Goal: Transaction & Acquisition: Obtain resource

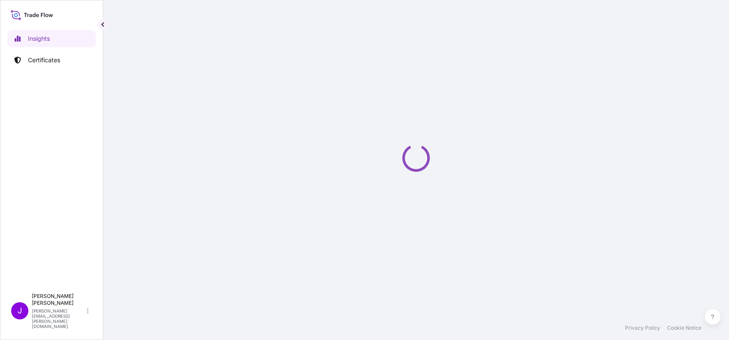
select select "2025"
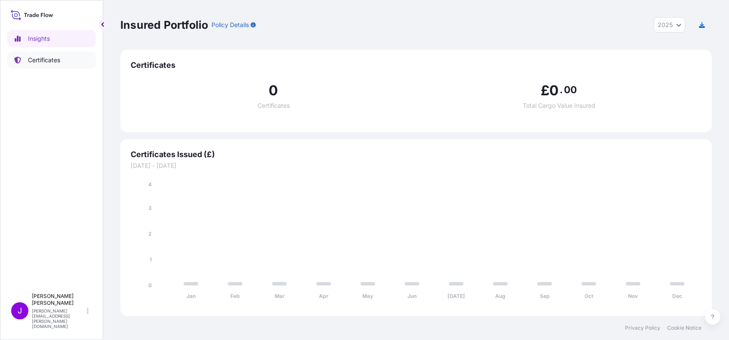
click at [45, 63] on p "Certificates" at bounding box center [44, 60] width 32 height 9
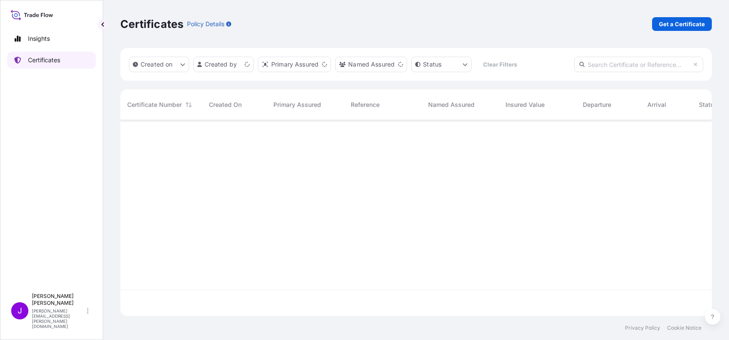
scroll to position [192, 582]
click at [672, 26] on p "Get a Certificate" at bounding box center [682, 24] width 46 height 9
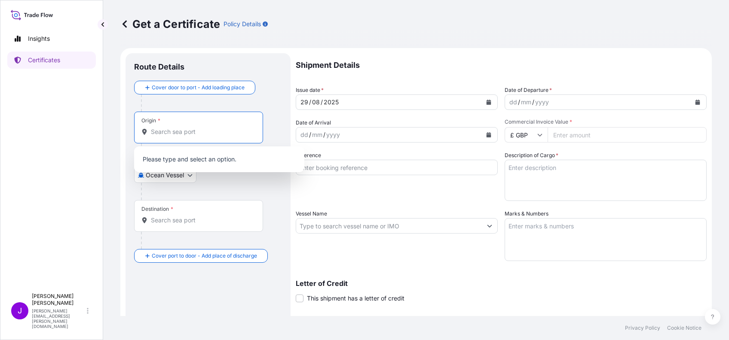
click at [156, 136] on input "Origin *" at bounding box center [201, 132] width 101 height 9
click at [148, 176] on body "0 options available. Insights Certificates J [PERSON_NAME] [PERSON_NAME][EMAIL_…" at bounding box center [364, 170] width 729 height 340
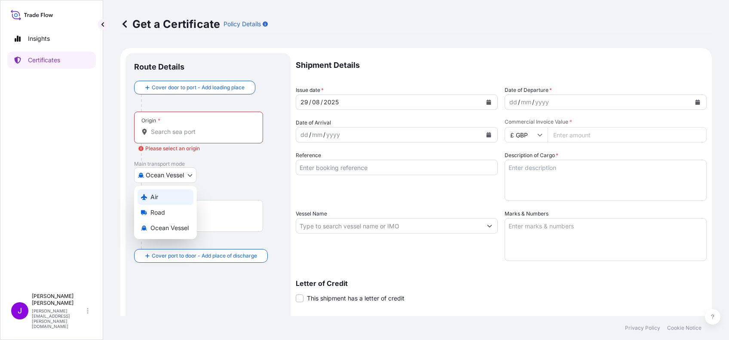
click at [169, 196] on div "Air" at bounding box center [165, 196] width 56 height 15
select select "Air"
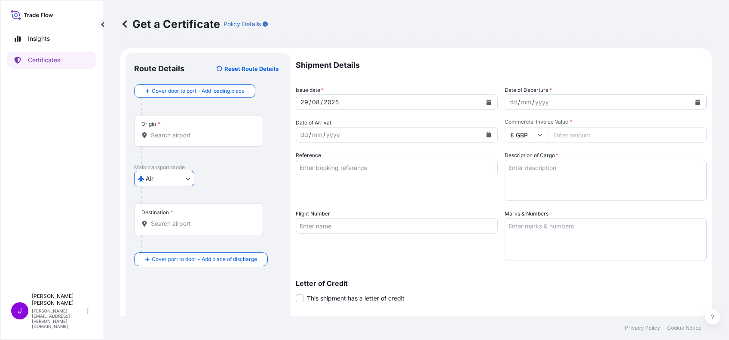
click at [197, 136] on input "Origin *" at bounding box center [201, 135] width 101 height 9
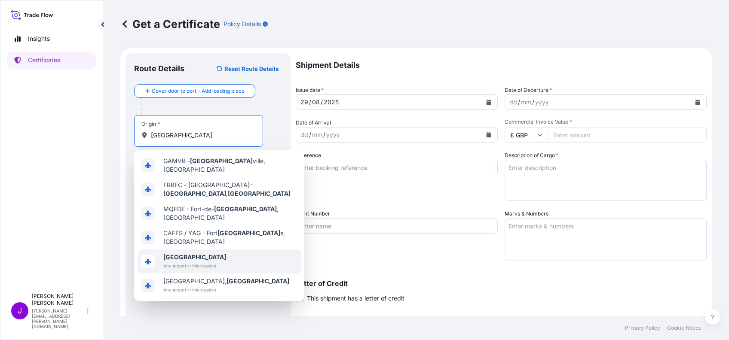
click at [175, 253] on b "[GEOGRAPHIC_DATA]" at bounding box center [194, 256] width 63 height 7
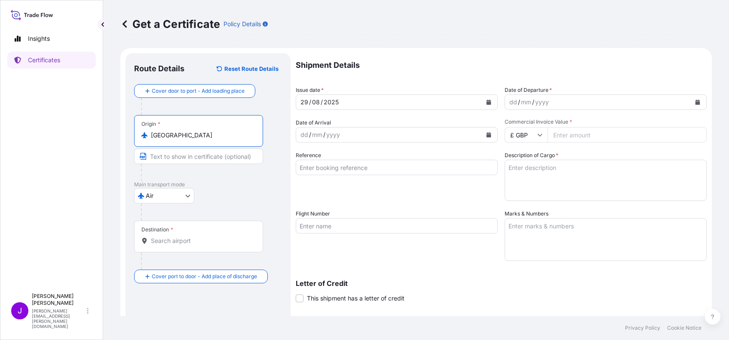
type input "[GEOGRAPHIC_DATA]"
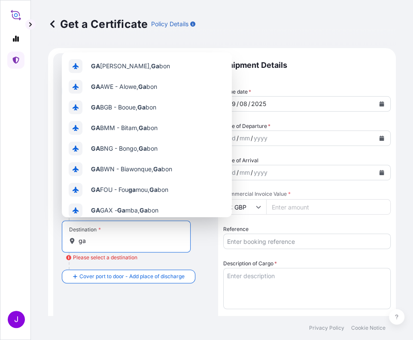
click at [107, 244] on input "ga" at bounding box center [129, 241] width 101 height 9
type input "g"
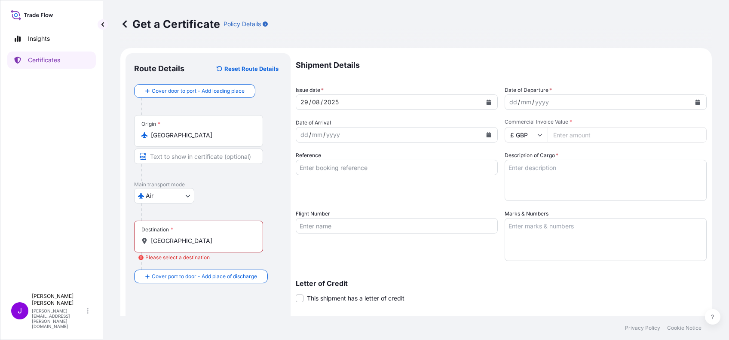
click at [183, 248] on div "Destination * [GEOGRAPHIC_DATA]" at bounding box center [198, 237] width 129 height 32
click at [183, 245] on input "[GEOGRAPHIC_DATA]" at bounding box center [201, 241] width 101 height 9
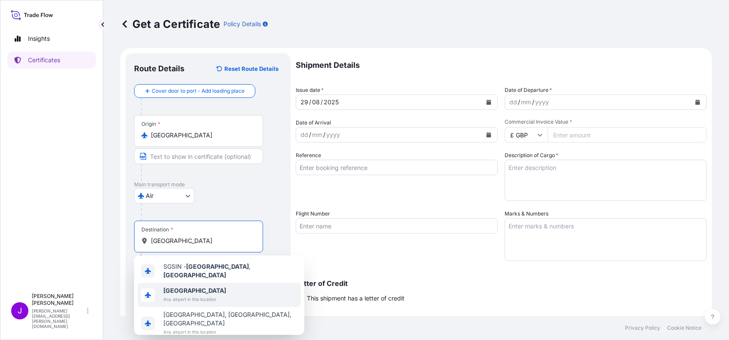
click at [182, 287] on b "[GEOGRAPHIC_DATA]" at bounding box center [194, 290] width 63 height 7
type input "[GEOGRAPHIC_DATA]"
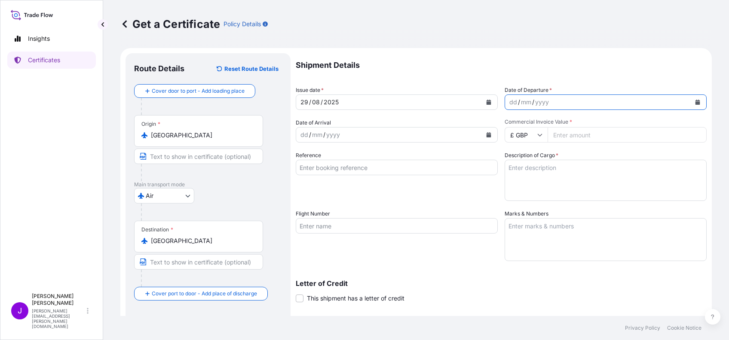
click at [691, 100] on button "Calendar" at bounding box center [697, 102] width 14 height 14
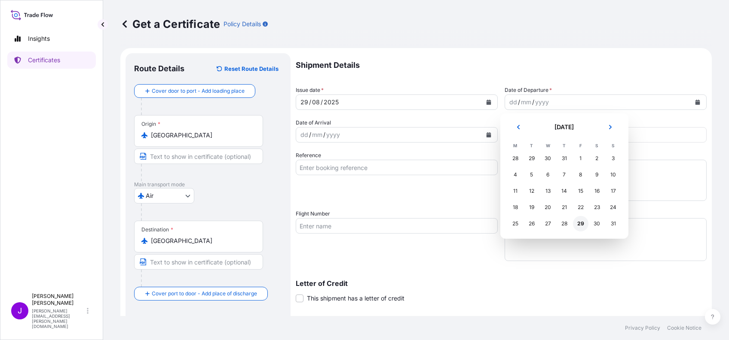
click at [578, 223] on div "29" at bounding box center [580, 223] width 15 height 15
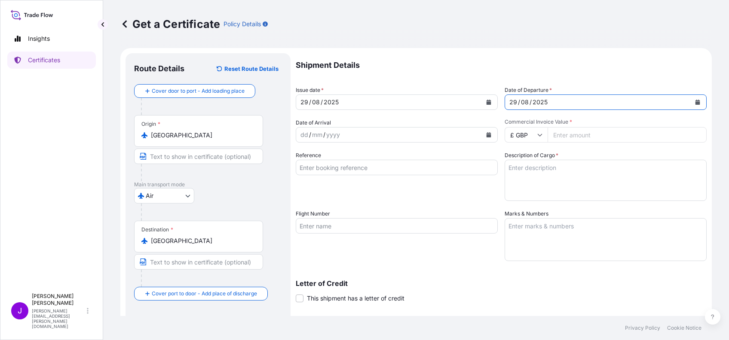
click at [566, 144] on div "Shipment Details Issue date * [DATE] Date of Departure * [DATE] Date of Arrival…" at bounding box center [501, 225] width 411 height 344
click at [560, 135] on input "Commercial Invoice Value *" at bounding box center [626, 134] width 159 height 15
type input "10000"
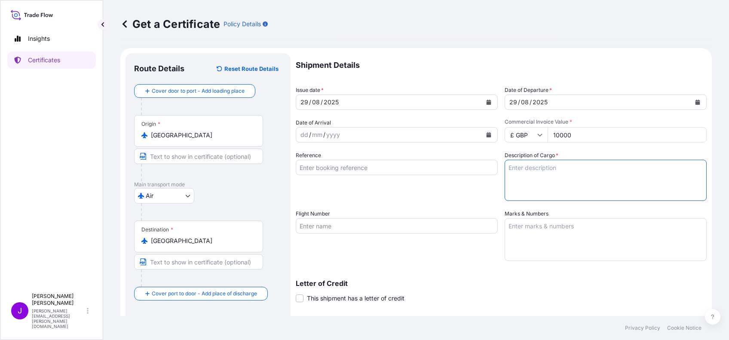
click at [515, 177] on textarea "Description of Cargo *" at bounding box center [605, 180] width 202 height 41
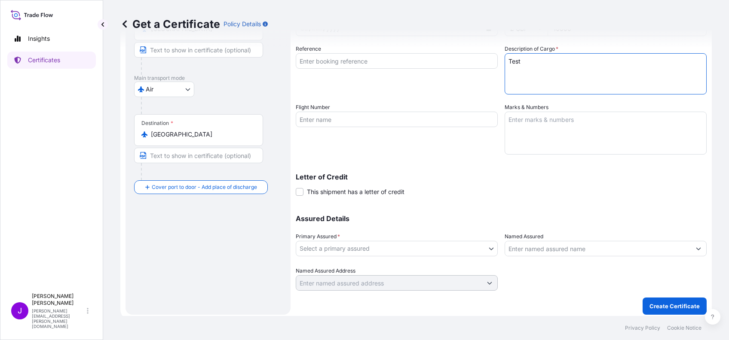
scroll to position [110, 0]
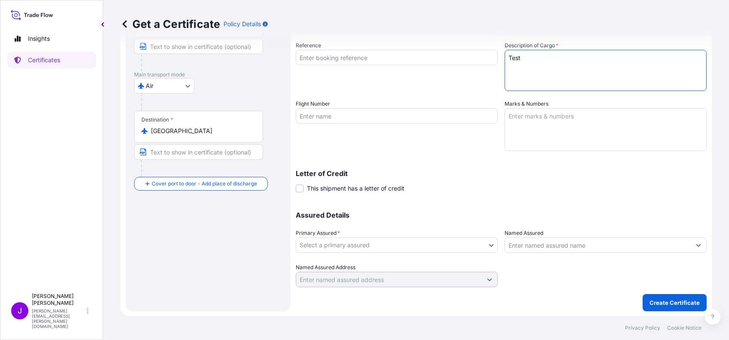
type textarea "Test"
click at [487, 244] on body "Insights Certificates J [PERSON_NAME] [PERSON_NAME][EMAIL_ADDRESS][PERSON_NAME]…" at bounding box center [364, 170] width 729 height 340
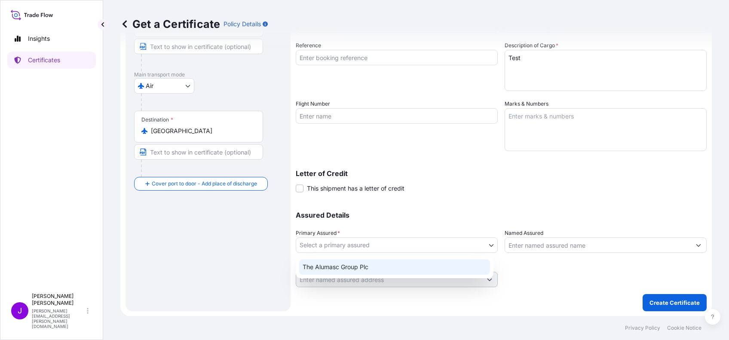
click at [444, 263] on div "The Alumasc Group Plc" at bounding box center [394, 266] width 191 height 15
select select "31430"
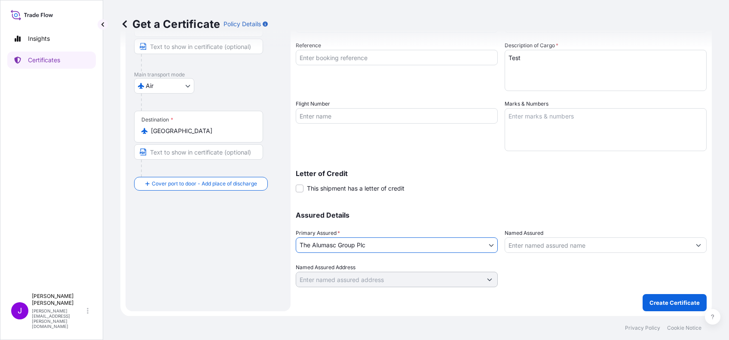
click at [577, 246] on input "Named Assured" at bounding box center [598, 245] width 186 height 15
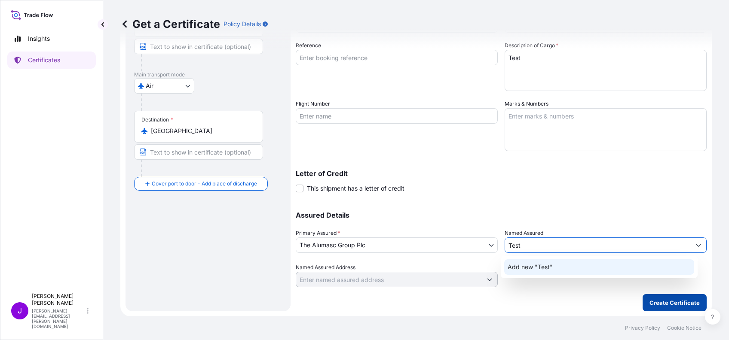
type input "Test"
click at [649, 299] on p "Create Certificate" at bounding box center [674, 303] width 50 height 9
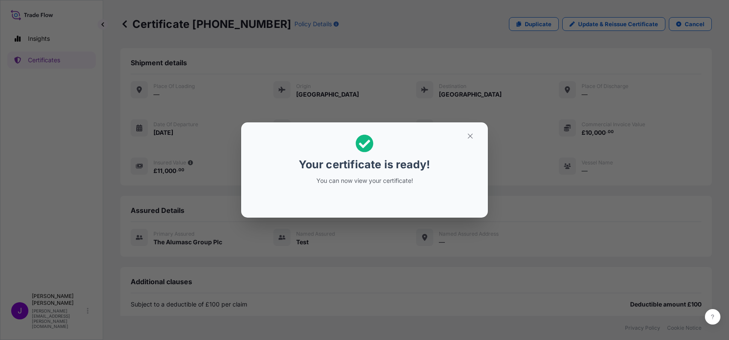
click at [715, 235] on div "Your certificate is ready! You can now view your certificate!" at bounding box center [364, 170] width 729 height 340
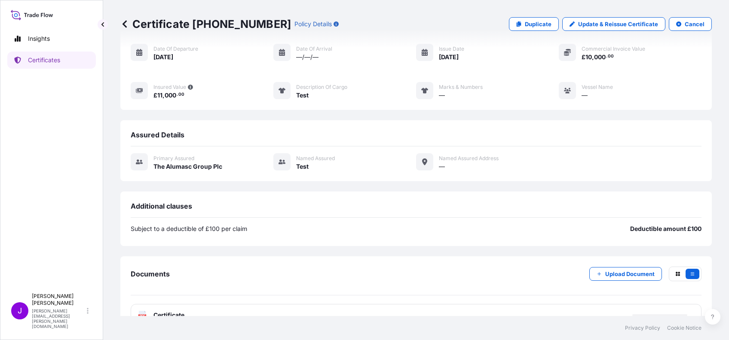
scroll to position [87, 0]
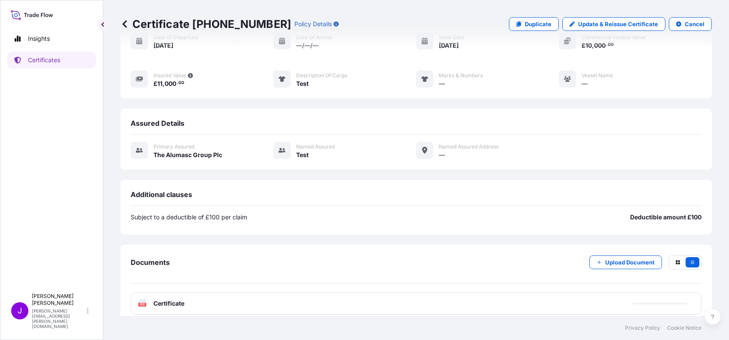
click at [167, 304] on span "Certificate" at bounding box center [168, 303] width 31 height 9
click at [138, 303] on rect at bounding box center [142, 304] width 8 height 3
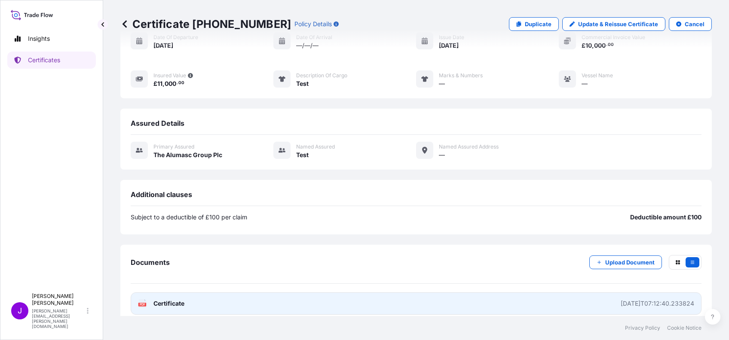
click at [161, 303] on span "Certificate" at bounding box center [168, 303] width 31 height 9
